Goal: Answer question/provide support

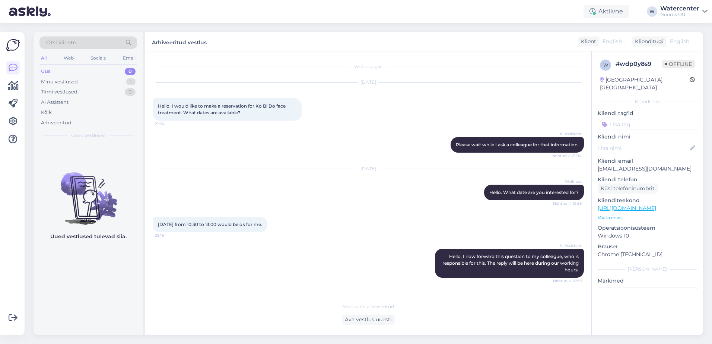
scroll to position [1277, 0]
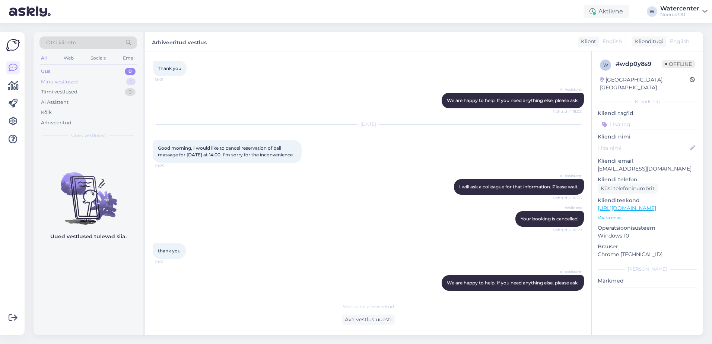
click at [91, 84] on div "Minu vestlused 1" at bounding box center [88, 82] width 98 height 10
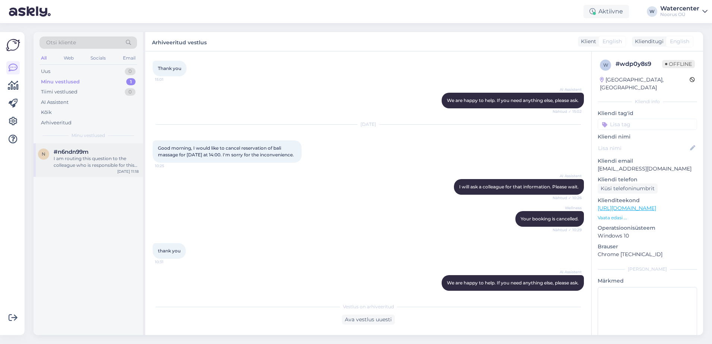
click at [98, 148] on div "n #n6ndn99m I am routing this question to the colleague who is responsible for …" at bounding box center [88, 160] width 109 height 34
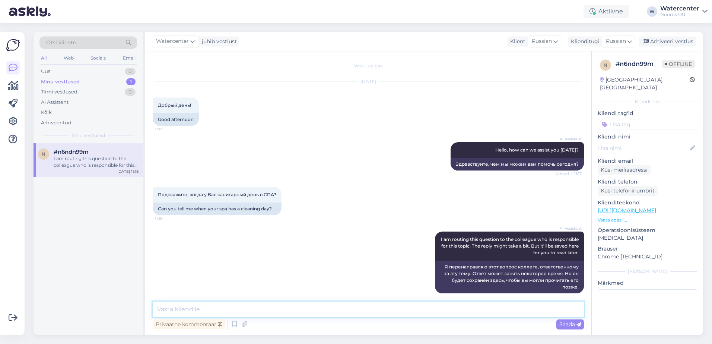
click at [362, 308] on textarea at bounding box center [368, 310] width 431 height 16
type textarea "L"
click at [376, 306] on textarea "Добрый день, водно-банный комплекс работает каждый день. Уборка проводится ночь…" at bounding box center [368, 310] width 431 height 16
click at [551, 307] on textarea "Добрый день, водно-банный комплекс работает каждый день. Уборка и чистка бассей…" at bounding box center [368, 310] width 431 height 16
click at [477, 307] on textarea "Добрый день, водно-банный комплекс работает каждый день. Уборка и чистка бассей…" at bounding box center [368, 310] width 431 height 16
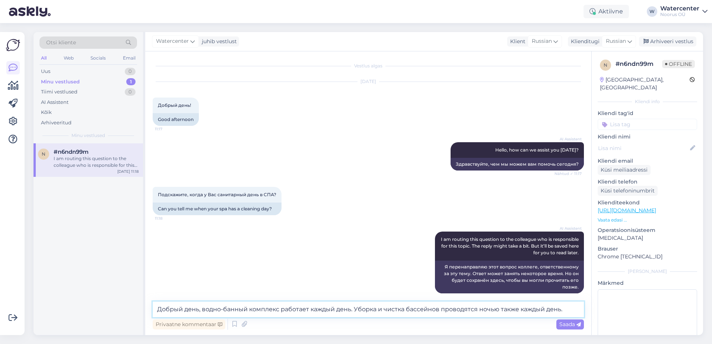
click at [499, 309] on textarea "Добрый день, водно-банный комплекс работает каждый день. Уборка и чистка бассей…" at bounding box center [368, 310] width 431 height 16
click at [522, 312] on textarea "Добрый день, водно-банный комплекс работает каждый день. Уборка и чистка бассей…" at bounding box center [368, 310] width 431 height 16
click at [355, 305] on textarea "Добрый день, водно-банный комплекс работает каждый день. Уборка и чистка бассей…" at bounding box center [368, 310] width 431 height 16
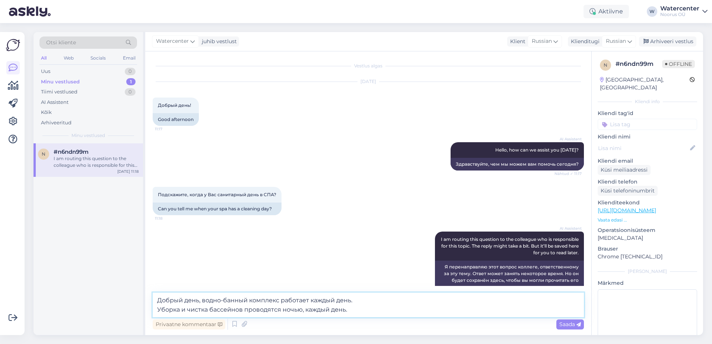
click at [203, 298] on textarea "Добрый день, водно-банный комплекс работает каждый день. Уборка и чистка бассей…" at bounding box center [368, 305] width 431 height 25
click at [203, 302] on textarea "Добрый день, водно-банный комплекс работает каждый день. Уборка и чистка бассей…" at bounding box center [368, 305] width 431 height 25
click at [207, 297] on textarea "Добрый день, водно-банный комплекс работает каждый день. Уборка и чистка бассей…" at bounding box center [368, 305] width 431 height 25
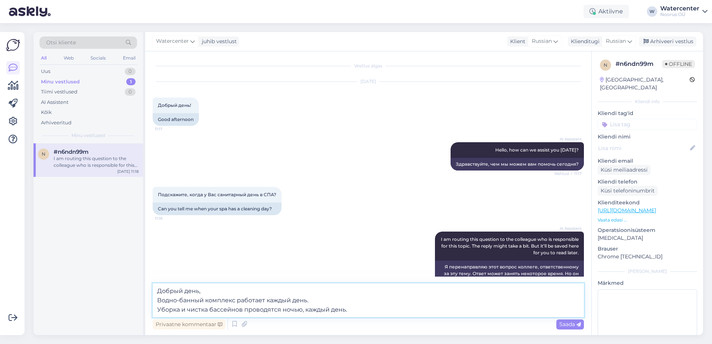
click at [345, 309] on textarea "Добрый день, Водно-банный комплекс работает каждый день. Уборка и чистка бассей…" at bounding box center [368, 300] width 431 height 34
type textarea "Добрый день, Водно-банный комплекс работает каждый день. Уборка и чистка бассей…"
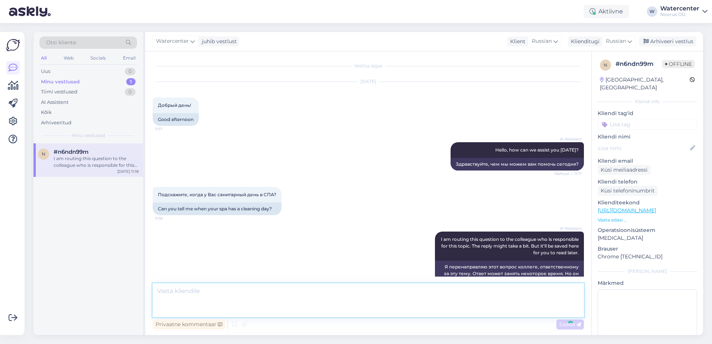
scroll to position [60, 0]
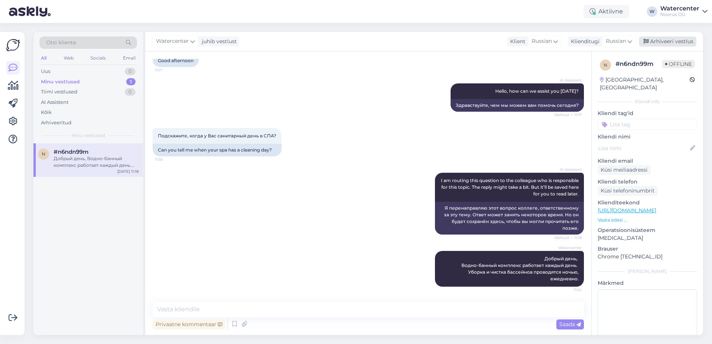
click at [678, 40] on div "Arhiveeri vestlus" at bounding box center [667, 41] width 57 height 10
